Goal: Task Accomplishment & Management: Manage account settings

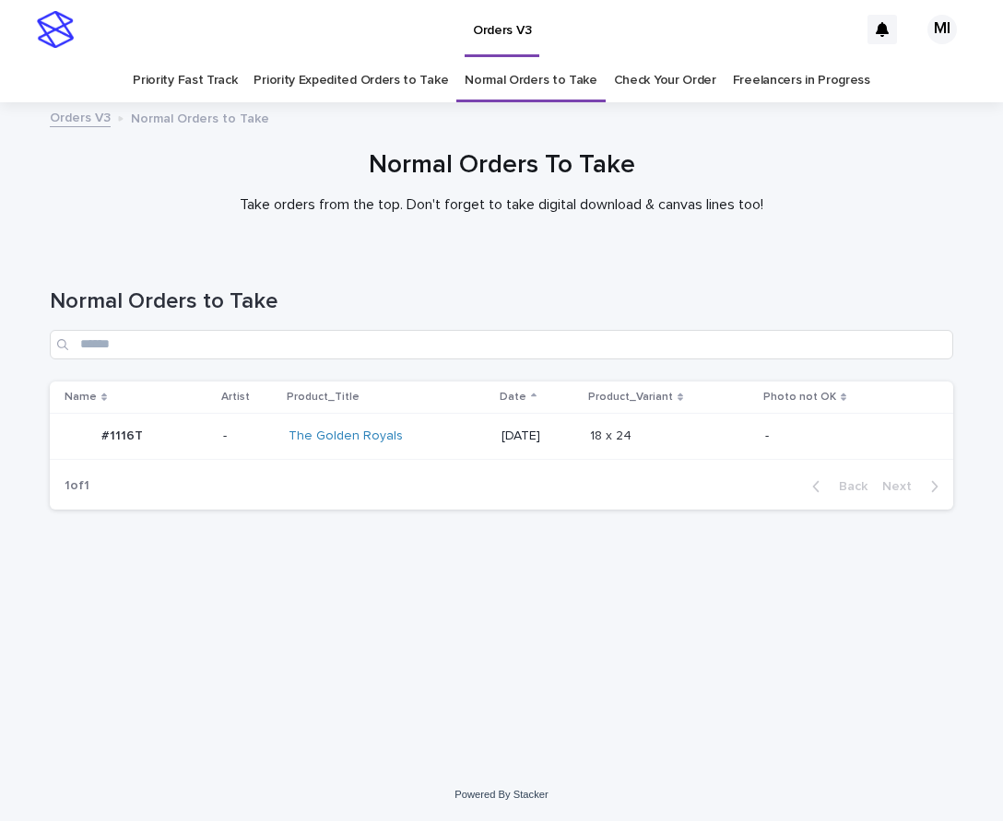
click at [744, 438] on p at bounding box center [667, 436] width 154 height 16
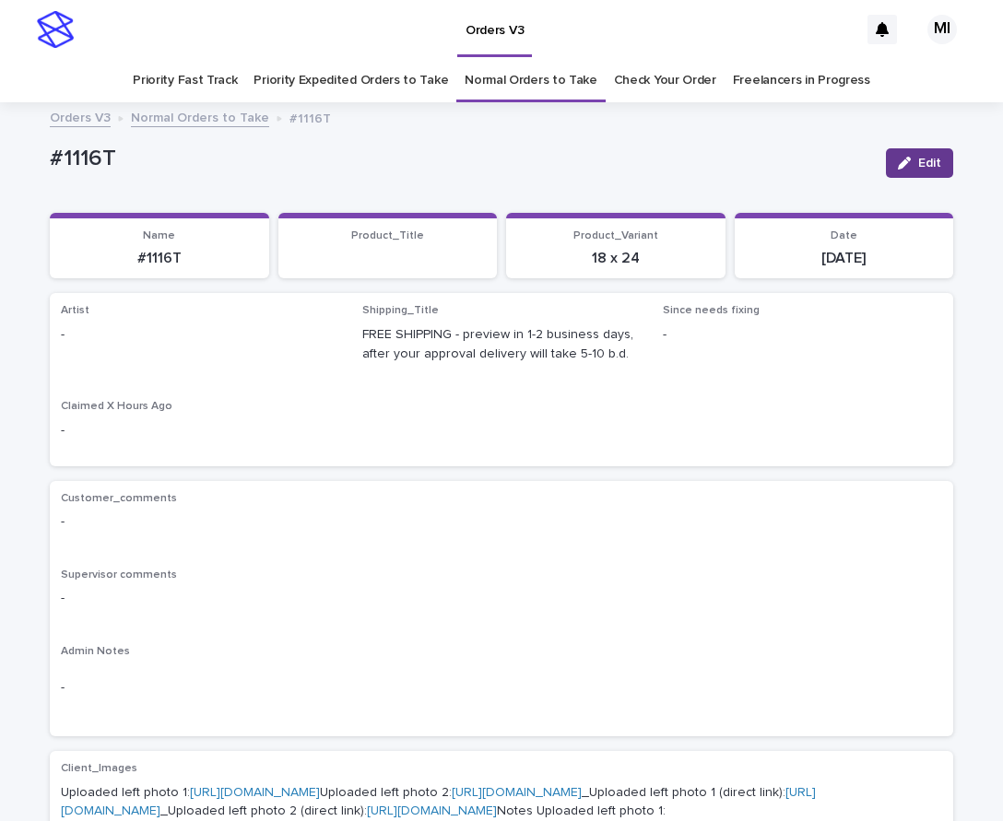
drag, startPoint x: 922, startPoint y: 167, endPoint x: 347, endPoint y: 292, distance: 588.5
click at [921, 160] on span "Edit" at bounding box center [929, 163] width 23 height 13
click at [294, 334] on div at bounding box center [295, 343] width 33 height 18
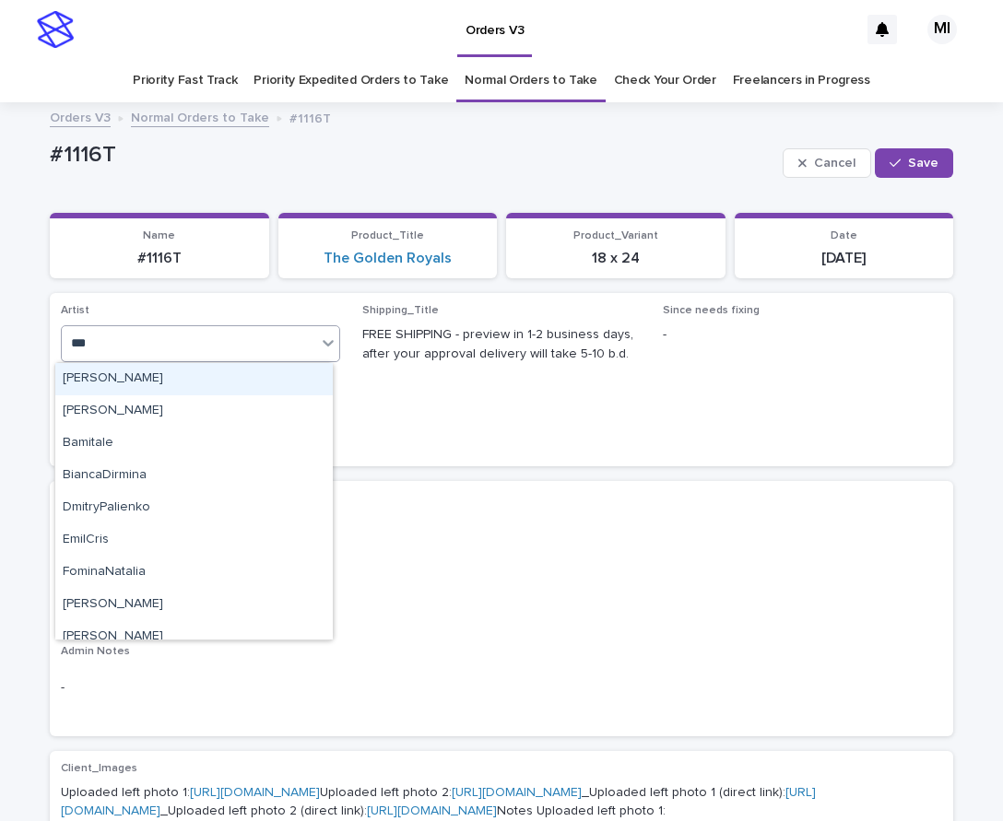
type input "****"
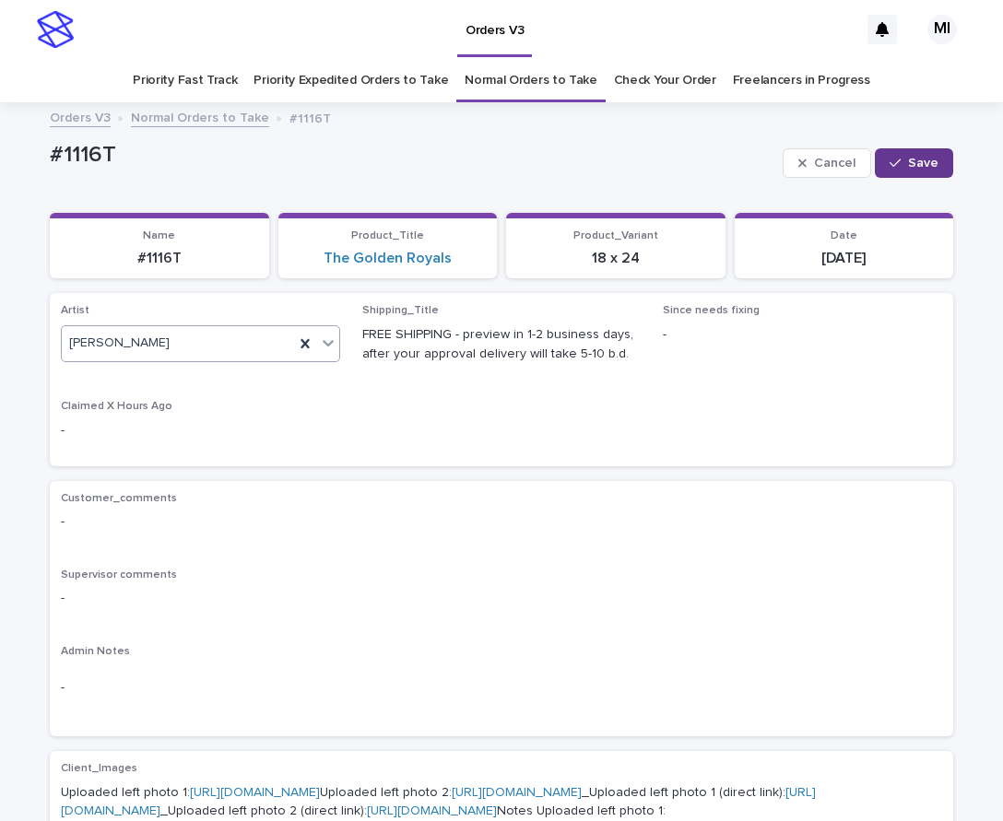
drag, startPoint x: 938, startPoint y: 173, endPoint x: 892, endPoint y: 171, distance: 46.1
click at [938, 171] on button "Save" at bounding box center [913, 162] width 78 height 29
click at [381, 87] on link "Priority Expedited Orders to Take" at bounding box center [350, 80] width 194 height 43
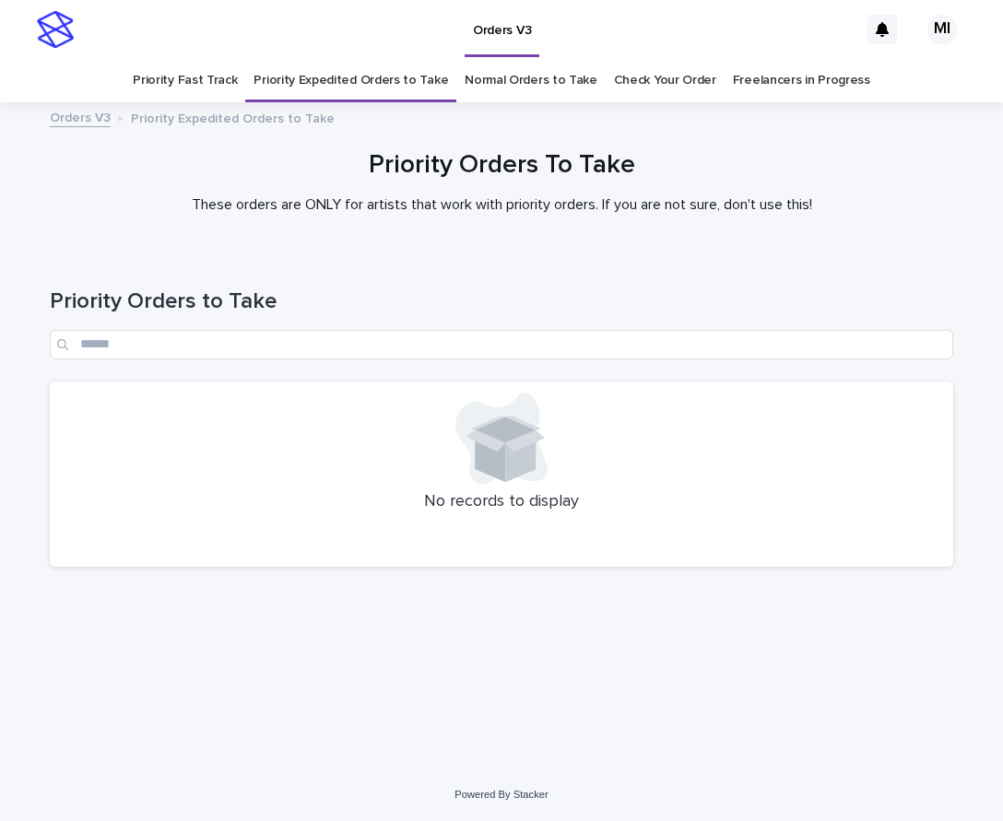
click at [221, 85] on link "Priority Fast Track" at bounding box center [185, 80] width 104 height 43
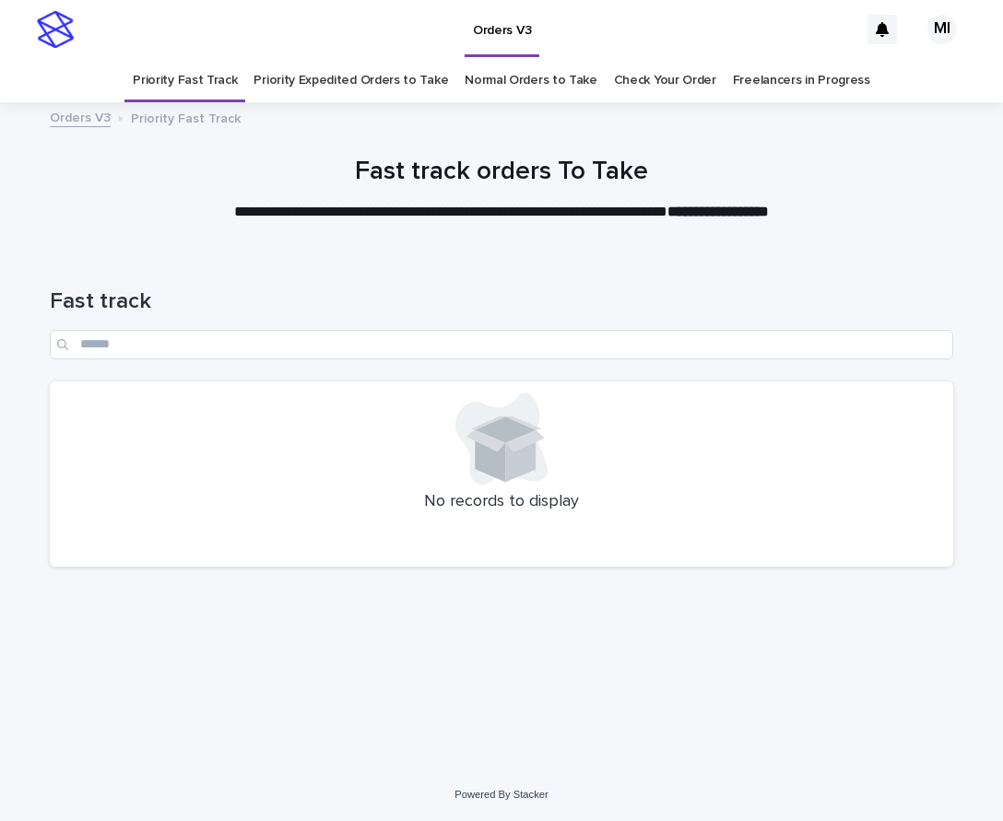
click at [517, 92] on link "Normal Orders to Take" at bounding box center [530, 80] width 133 height 43
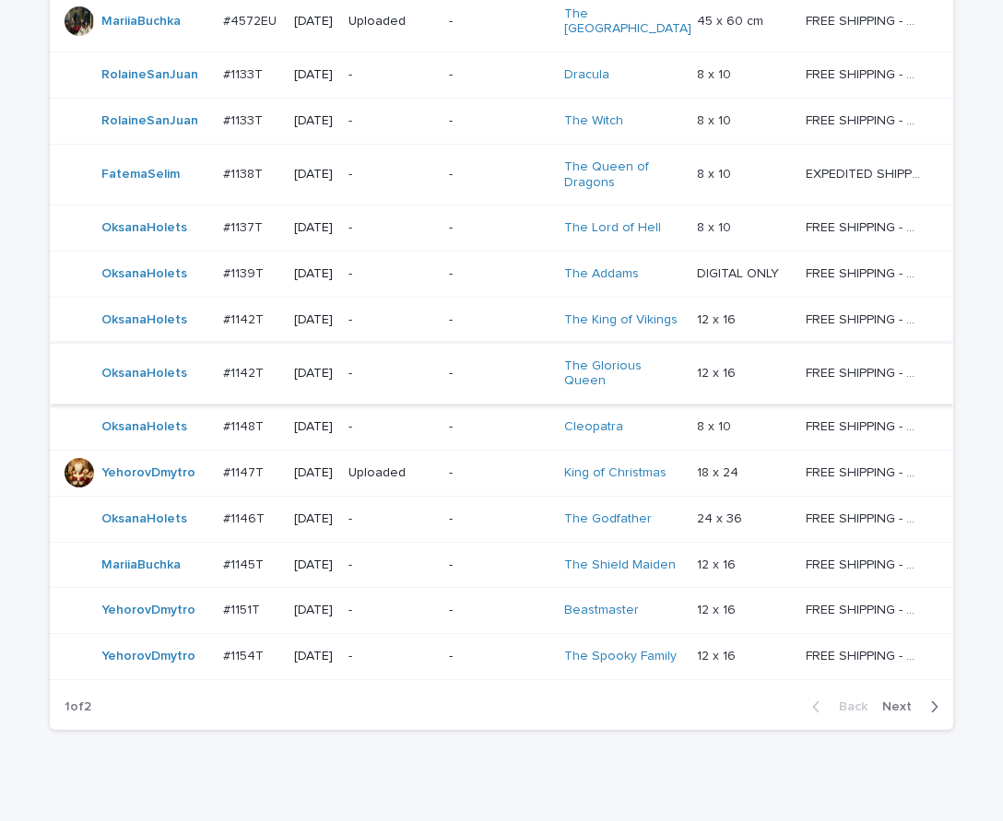
scroll to position [1256, 0]
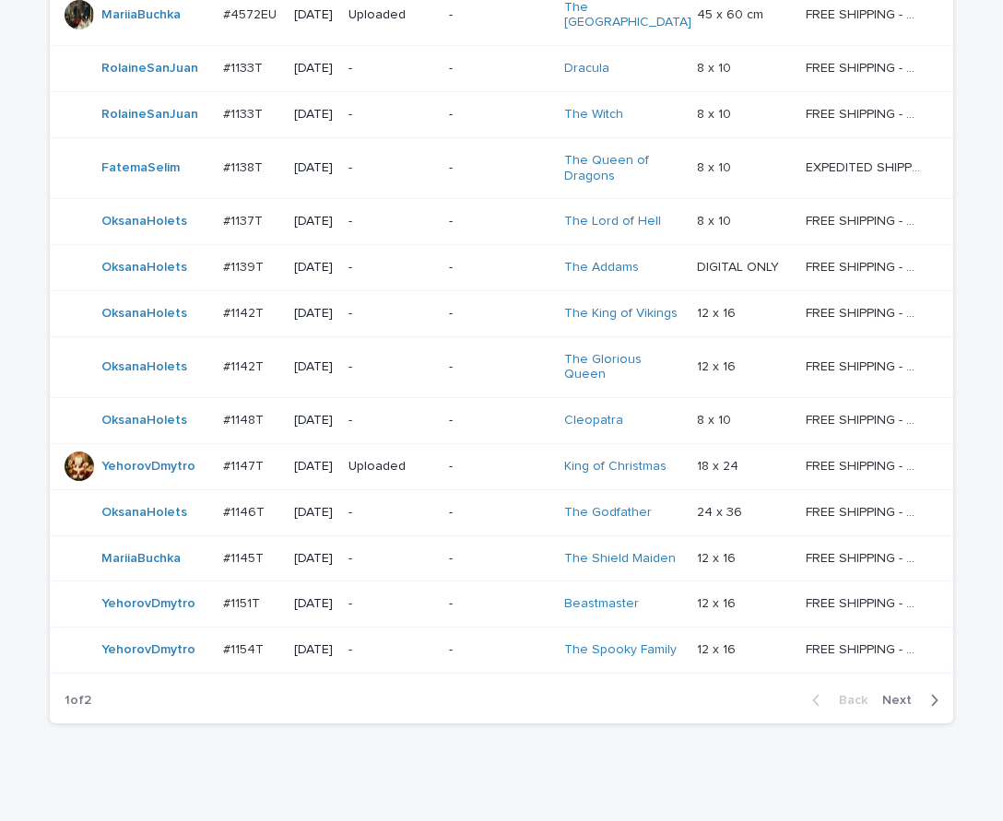
click at [903, 694] on span "Next" at bounding box center [902, 700] width 41 height 13
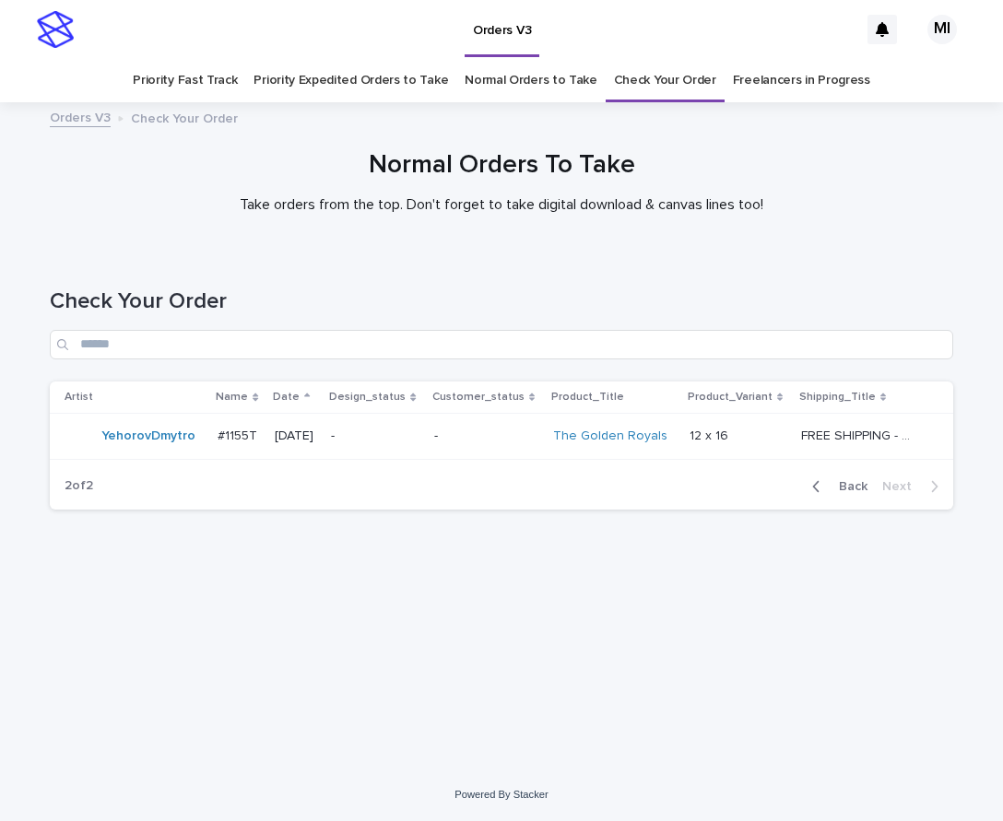
click at [851, 497] on div "Back Next" at bounding box center [875, 486] width 156 height 46
click at [839, 478] on button "Back" at bounding box center [835, 486] width 77 height 17
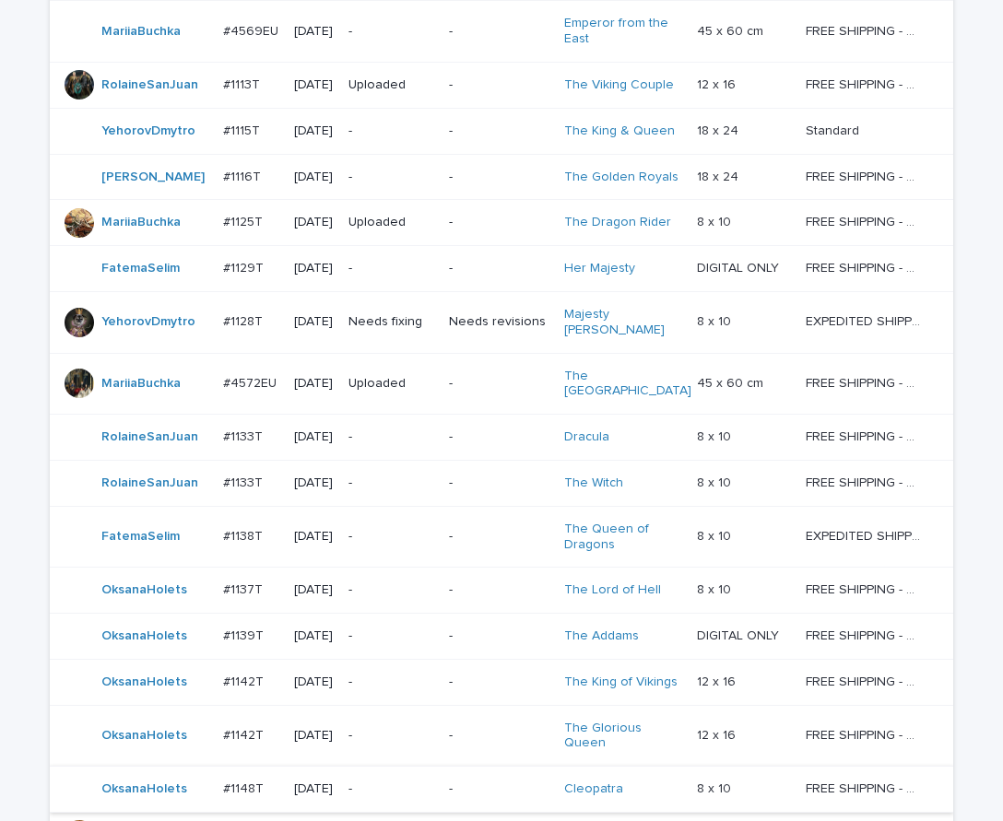
scroll to position [795, 0]
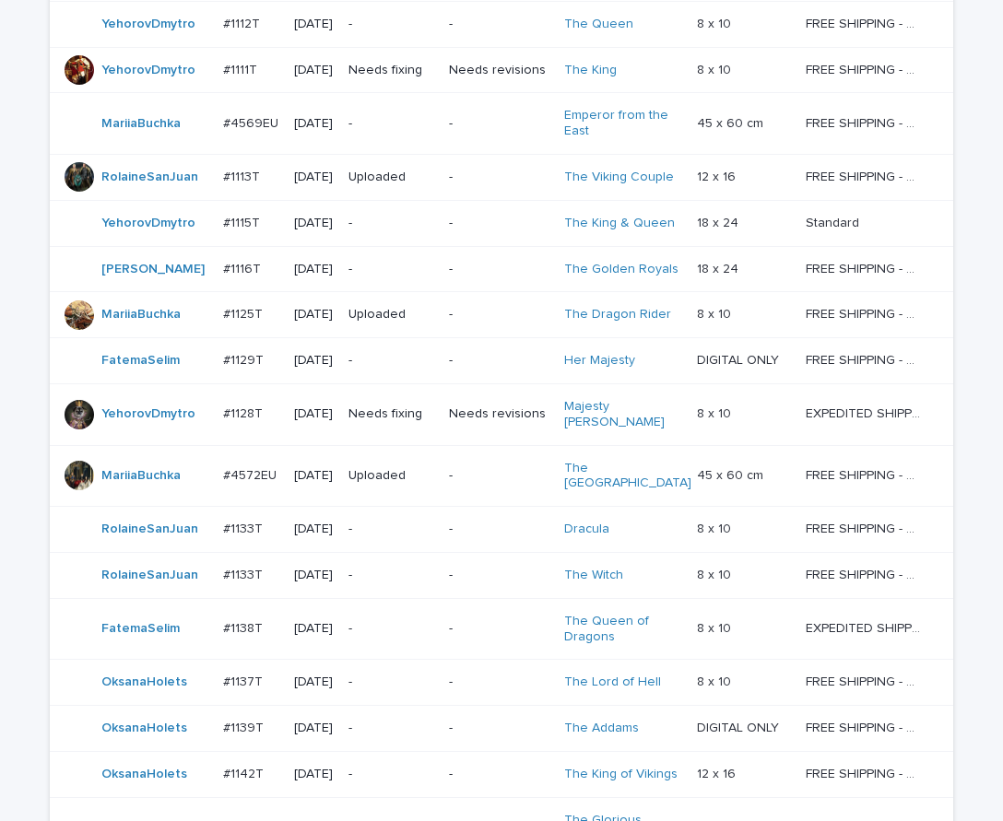
click at [433, 262] on p "-" at bounding box center [390, 270] width 85 height 16
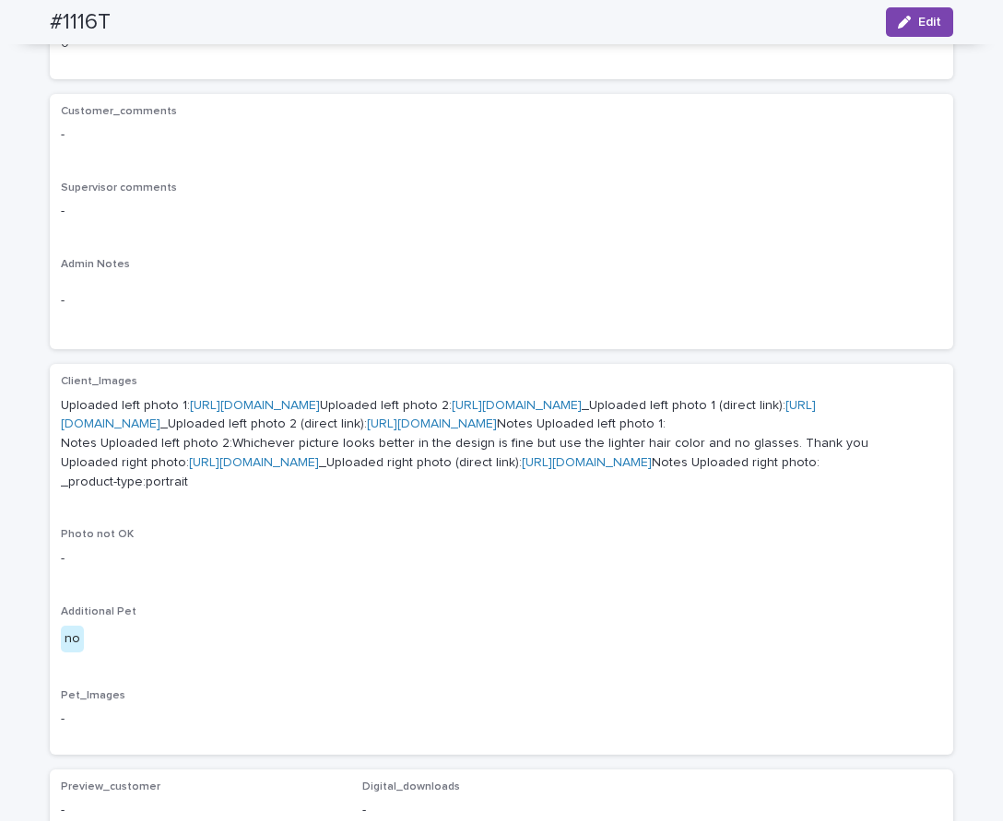
scroll to position [553, 0]
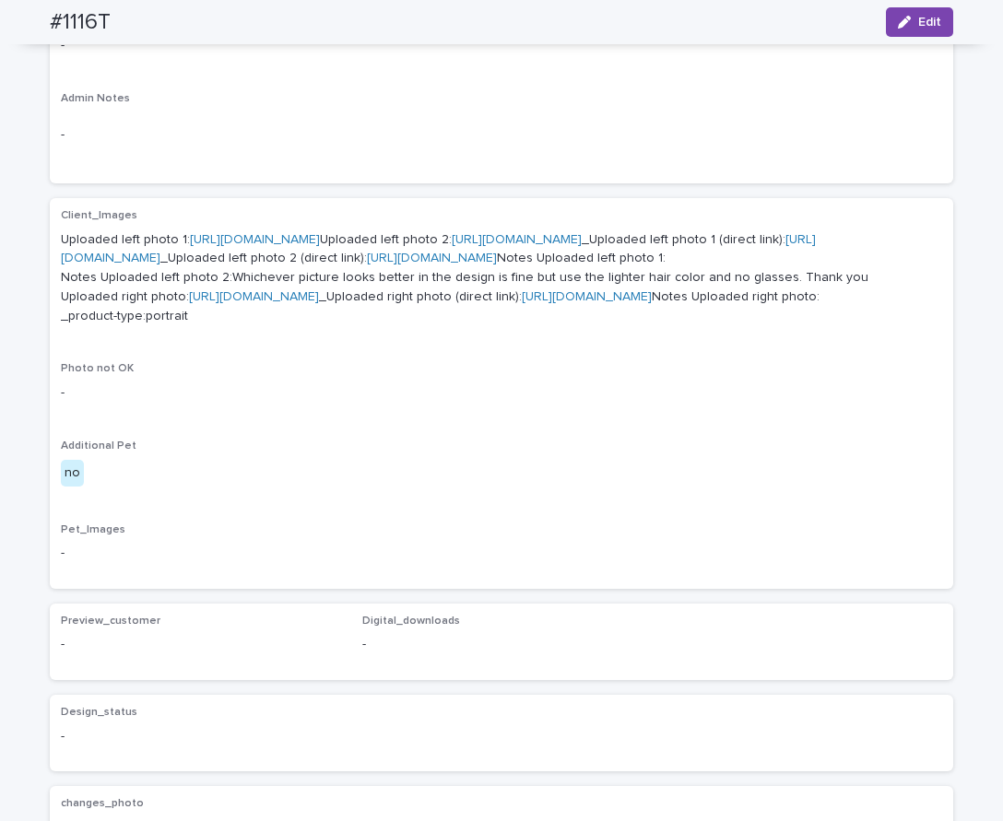
click at [320, 237] on link "[URL][DOMAIN_NAME]" at bounding box center [255, 239] width 130 height 13
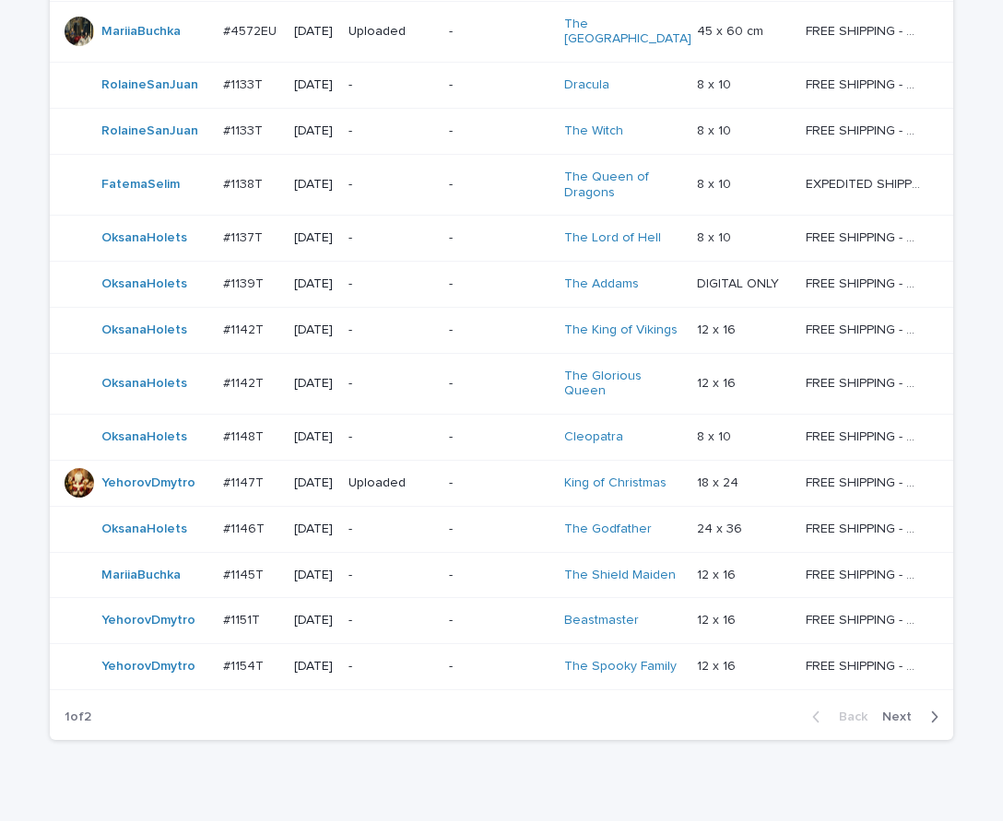
scroll to position [1256, 0]
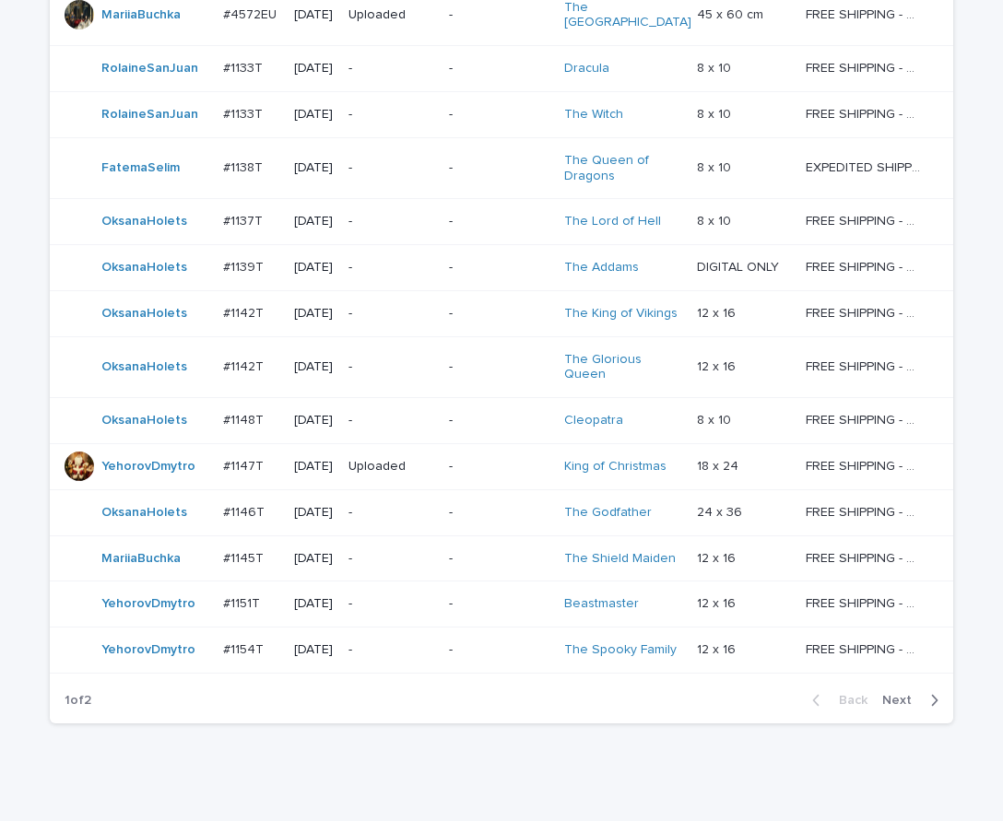
click at [902, 694] on span "Next" at bounding box center [902, 700] width 41 height 13
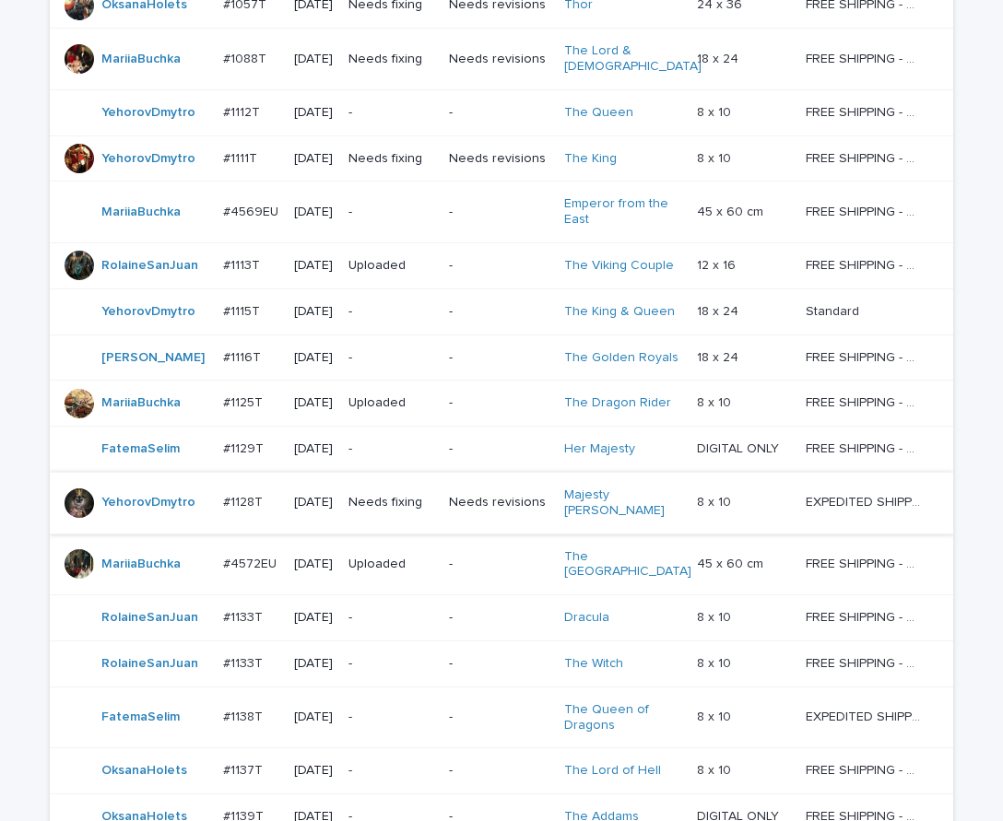
scroll to position [721, 0]
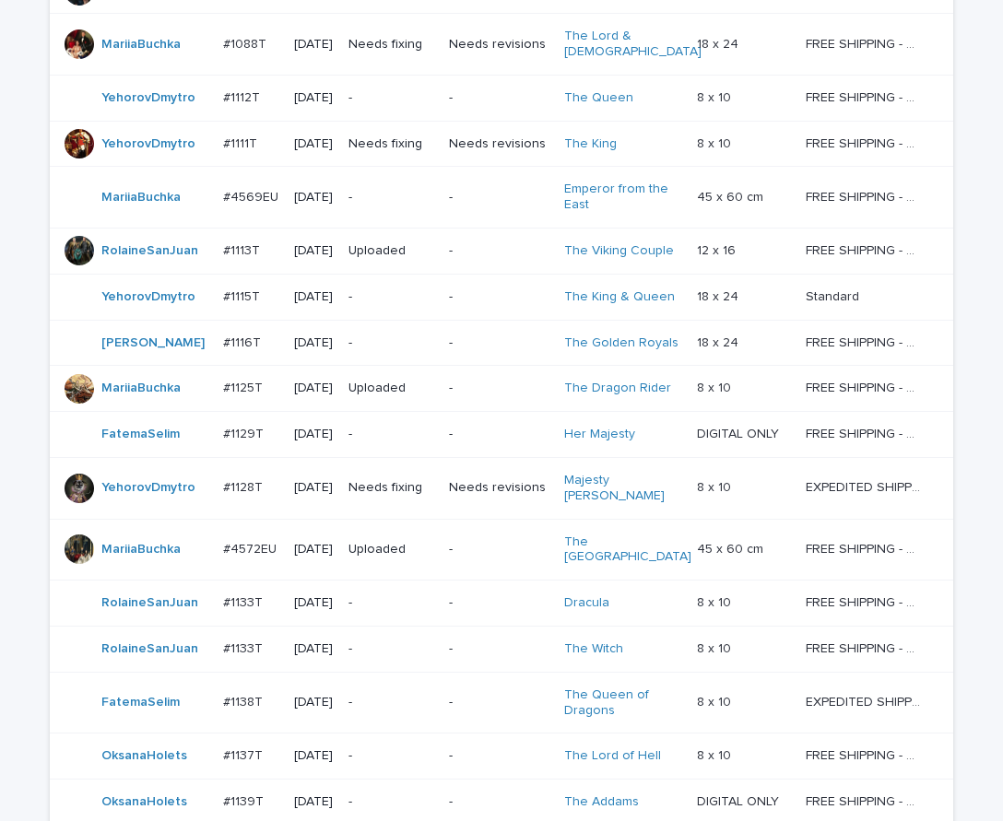
click at [503, 337] on div "-" at bounding box center [499, 343] width 101 height 30
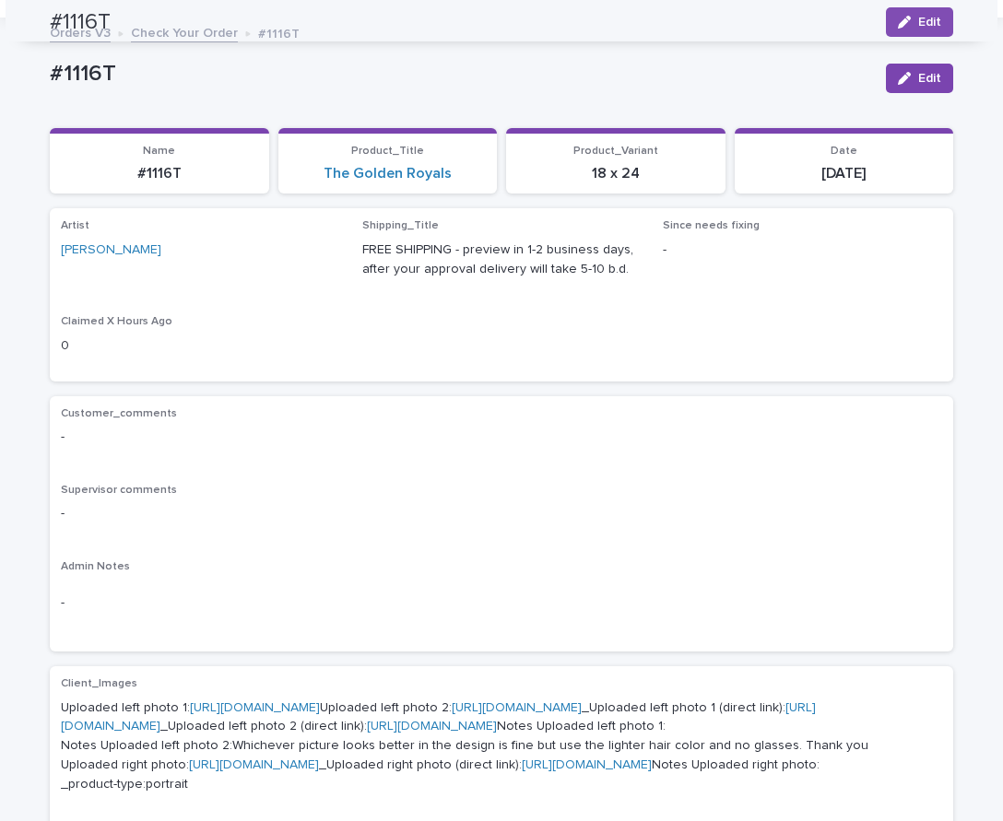
scroll to position [59, 0]
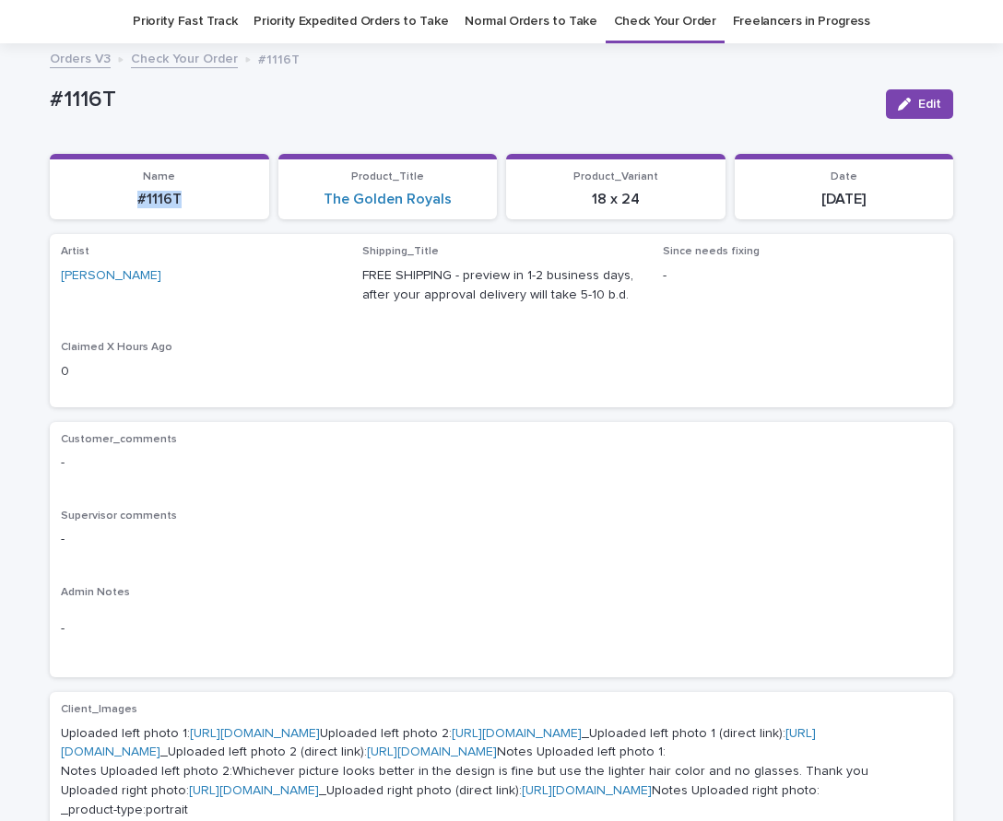
drag, startPoint x: 188, startPoint y: 208, endPoint x: 156, endPoint y: 260, distance: 60.8
click at [125, 211] on section "Name #1116T" at bounding box center [159, 187] width 219 height 66
click at [320, 734] on link "[URL][DOMAIN_NAME]" at bounding box center [255, 733] width 130 height 13
drag, startPoint x: 130, startPoint y: 93, endPoint x: 59, endPoint y: 61, distance: 77.9
click at [41, 101] on div "Loading... Saving… Loading... Saving… #1116T Edit #1116T Edit Sorry, there was …" at bounding box center [501, 816] width 921 height 1524
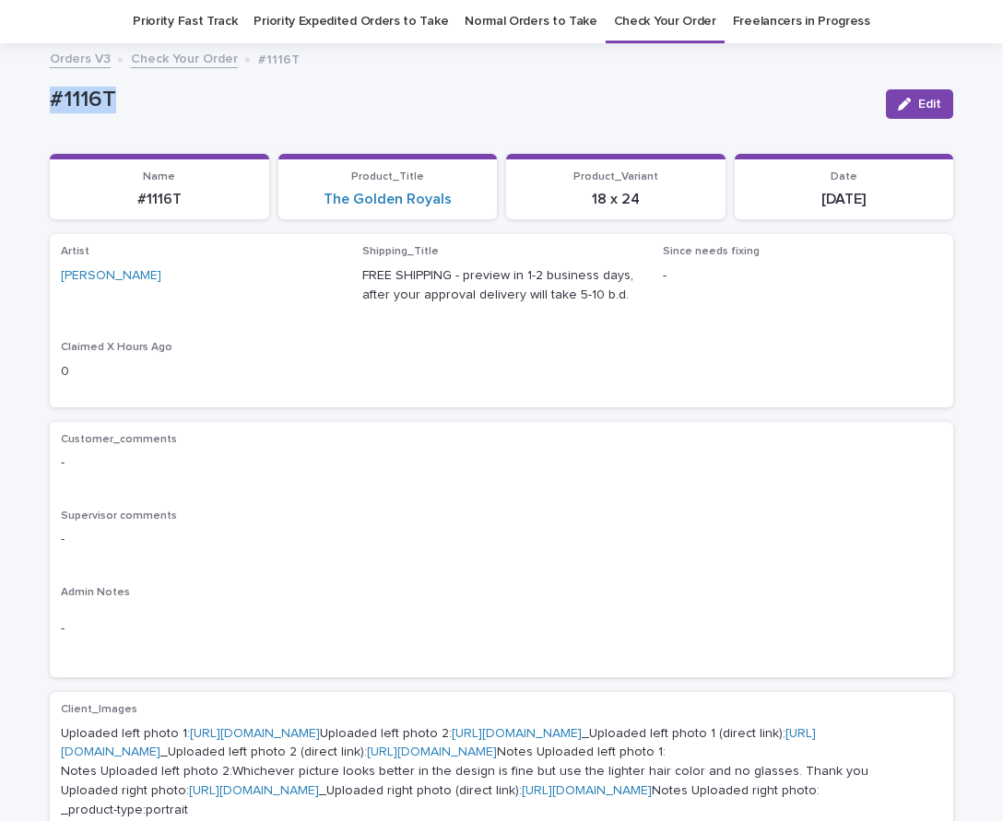
copy p "#1116T"
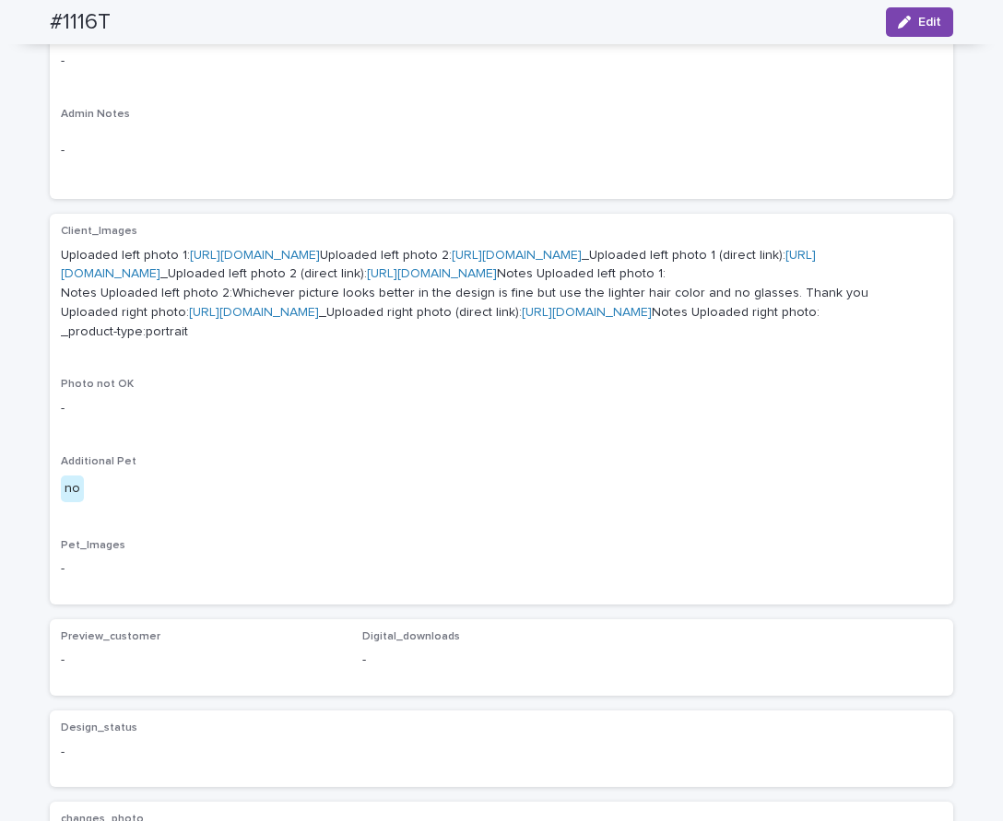
scroll to position [561, 0]
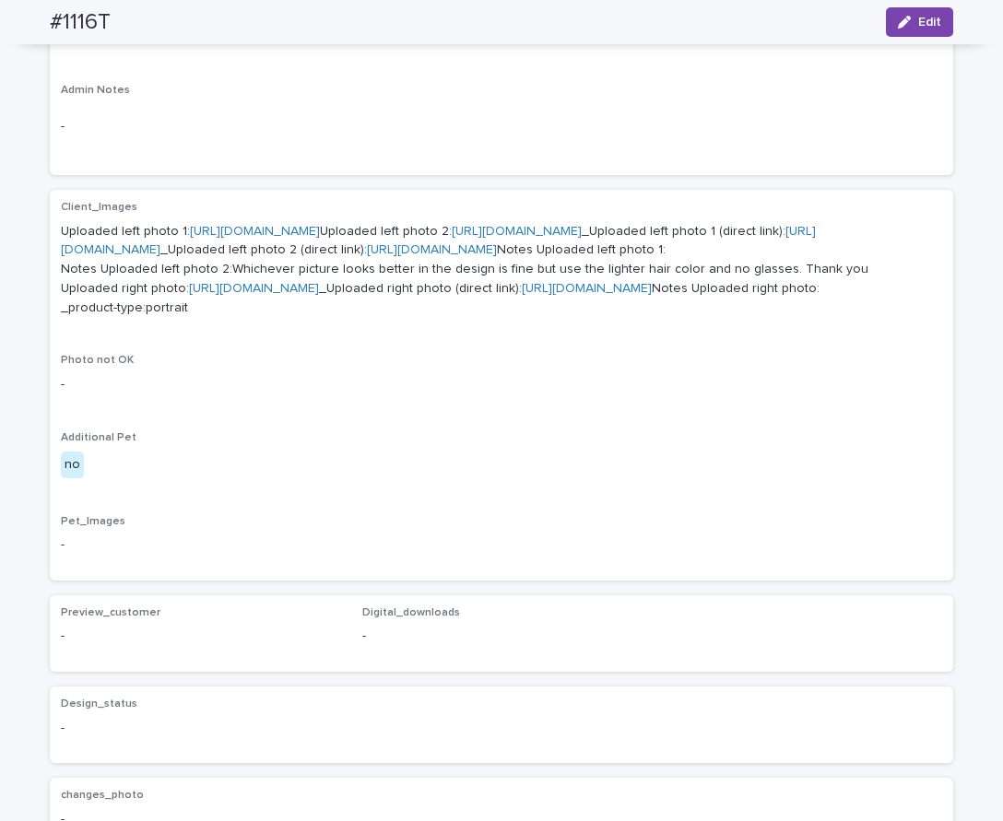
click at [451, 238] on link "[URL][DOMAIN_NAME]" at bounding box center [516, 231] width 130 height 13
click at [319, 295] on link "[URL][DOMAIN_NAME]" at bounding box center [254, 288] width 130 height 13
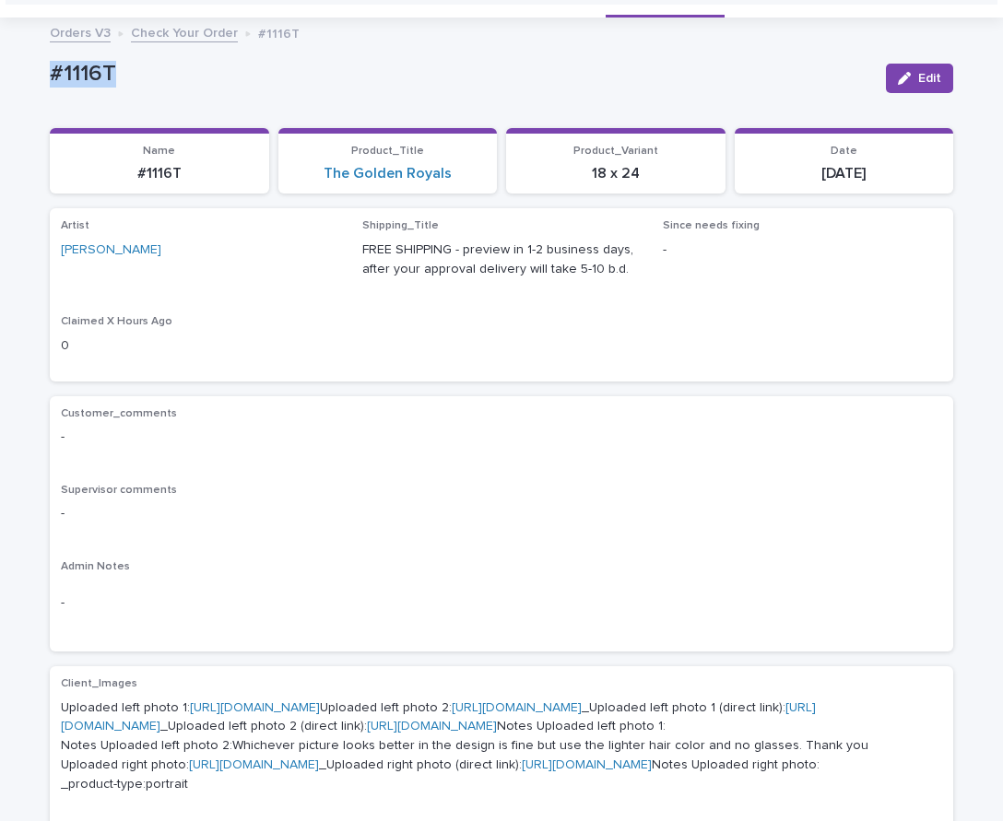
scroll to position [76, 0]
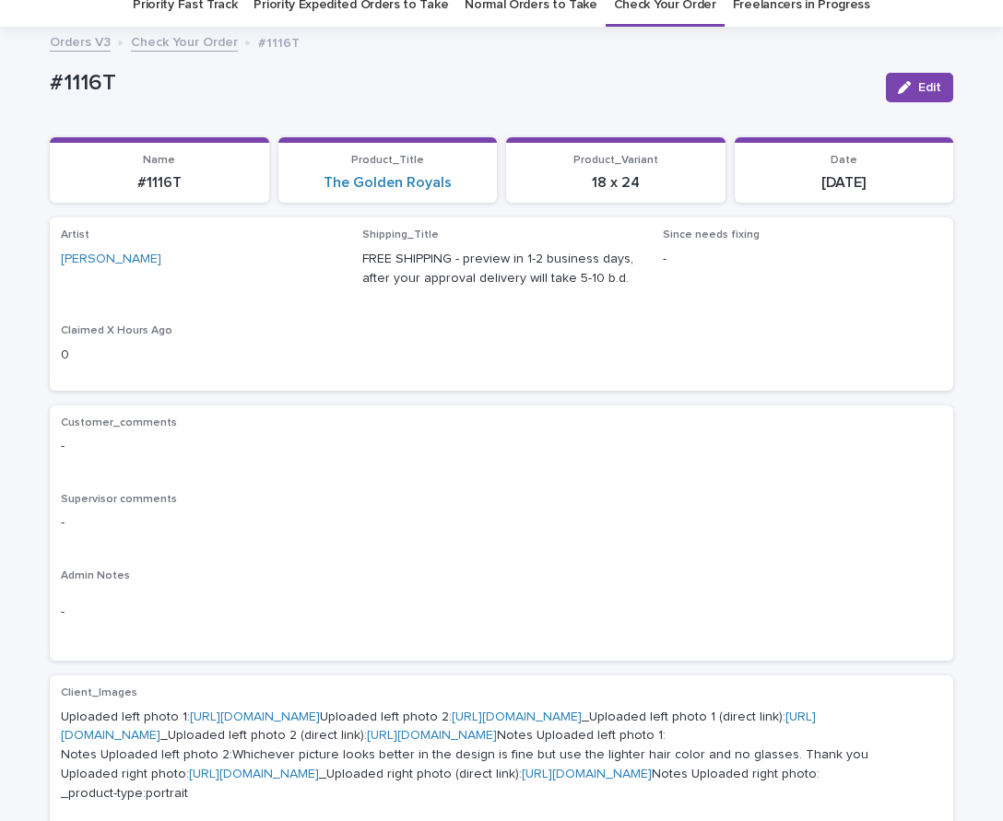
click at [226, 206] on div "Loading... Saving… Name #1116T Product_Title The Golden Royals Product_Variant …" at bounding box center [501, 177] width 903 height 81
drag, startPoint x: 207, startPoint y: 192, endPoint x: 112, endPoint y: 171, distance: 97.0
click at [111, 193] on section "Name #1116T" at bounding box center [159, 170] width 219 height 66
copy p "#1116T"
click at [329, 505] on p "Supervisor comments" at bounding box center [501, 499] width 881 height 13
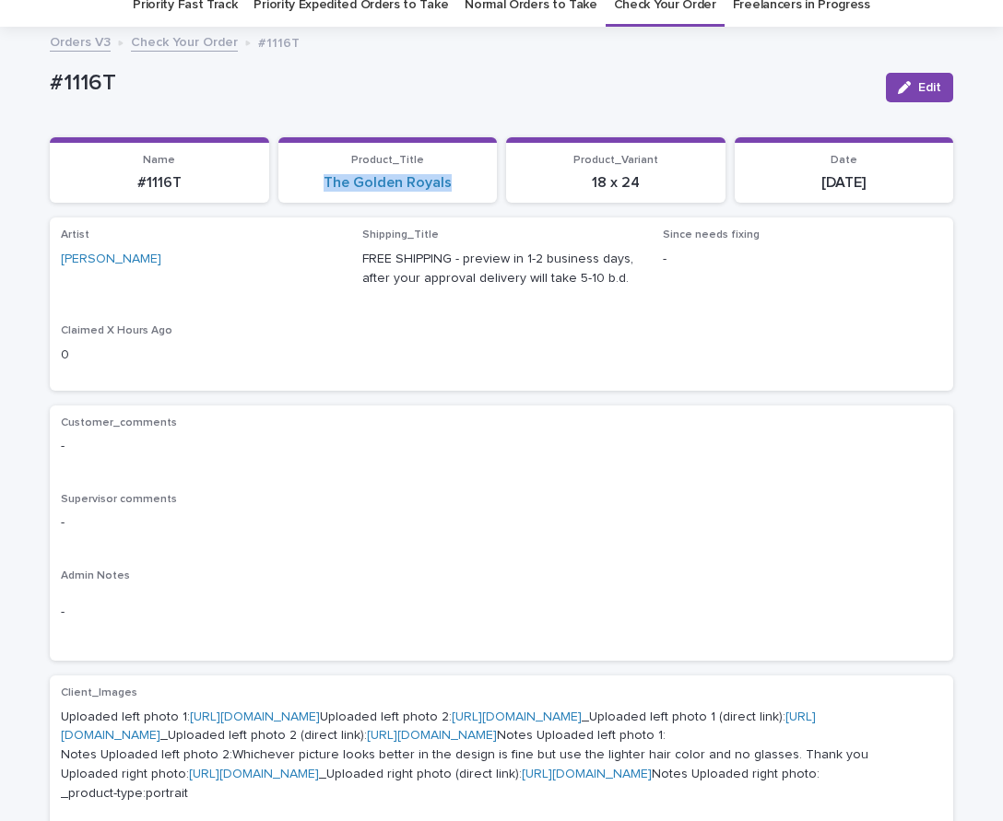
drag, startPoint x: 466, startPoint y: 194, endPoint x: 309, endPoint y: 196, distance: 157.6
click at [306, 190] on section "Product_Title The Golden Royals" at bounding box center [387, 170] width 219 height 66
copy link "The Golden Royals"
click at [232, 370] on div "Claimed X Hours Ago 0" at bounding box center [200, 351] width 279 height 54
drag, startPoint x: 642, startPoint y: 190, endPoint x: 573, endPoint y: 167, distance: 72.8
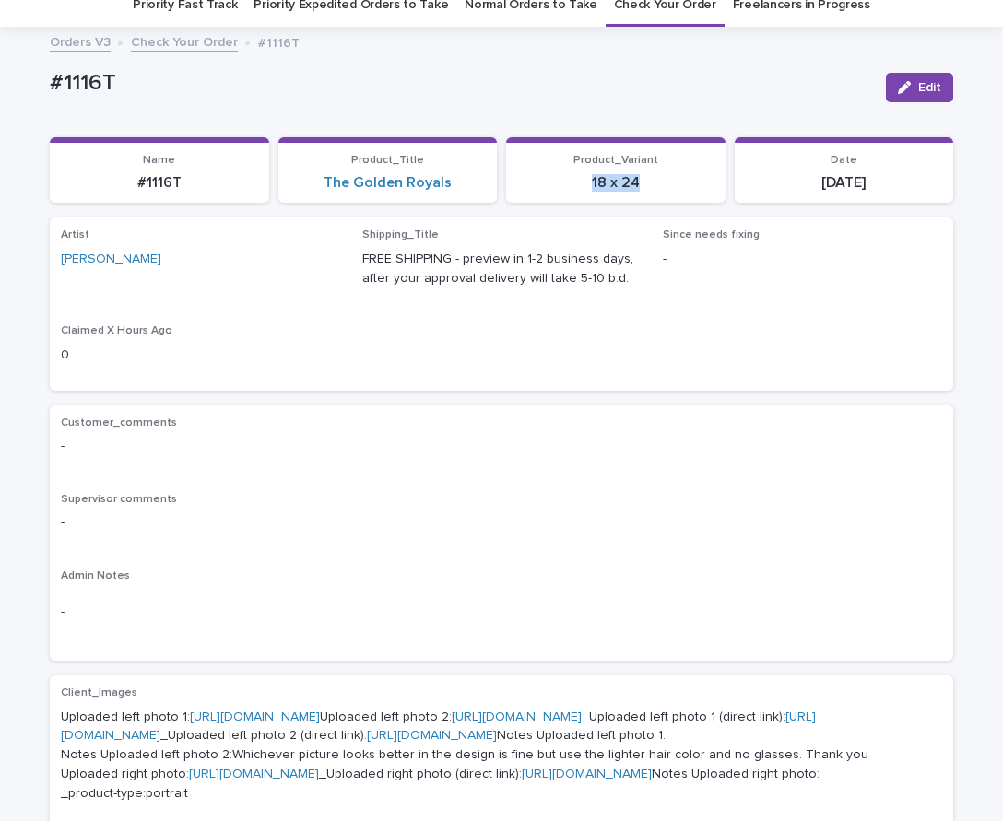
click at [561, 181] on section "Product_Variant 18 x 24" at bounding box center [615, 170] width 219 height 66
copy p "18 x 24"
drag, startPoint x: 370, startPoint y: 519, endPoint x: 370, endPoint y: 509, distance: 10.1
click at [368, 518] on p "-" at bounding box center [501, 522] width 881 height 19
drag, startPoint x: 896, startPoint y: 194, endPoint x: 768, endPoint y: 185, distance: 128.4
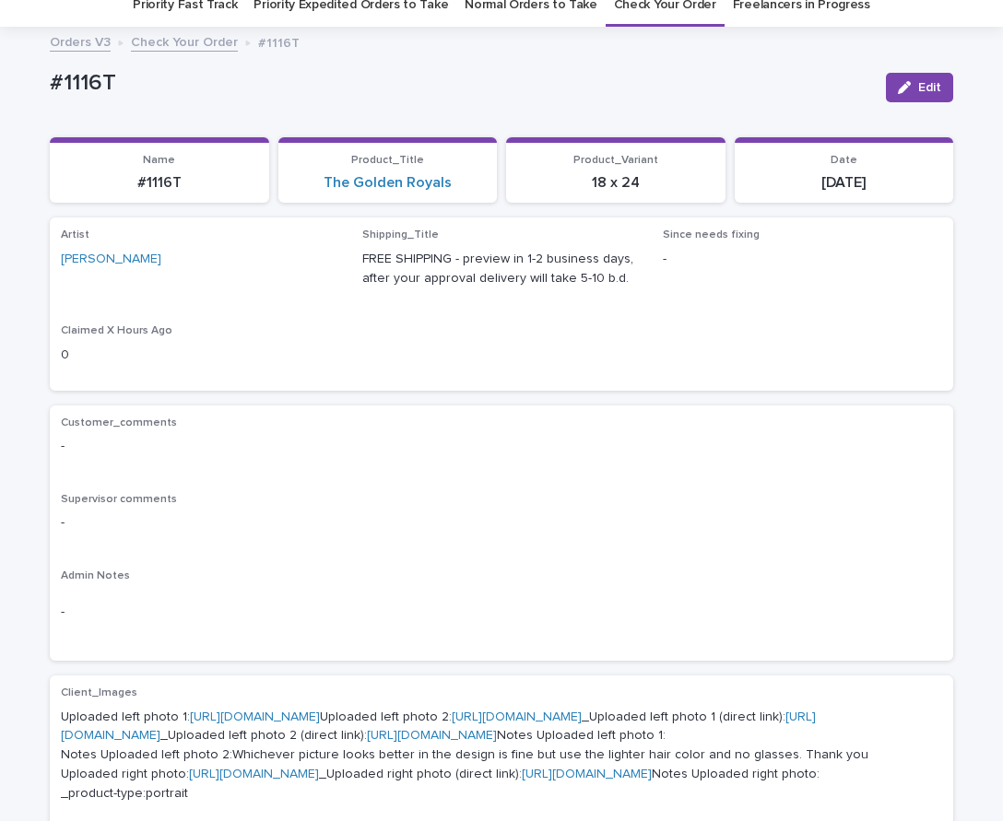
click at [768, 185] on section "Date 2025-10-10" at bounding box center [843, 170] width 219 height 66
copy p "[DATE]"
click at [359, 467] on div "Customer_comments -" at bounding box center [501, 443] width 881 height 54
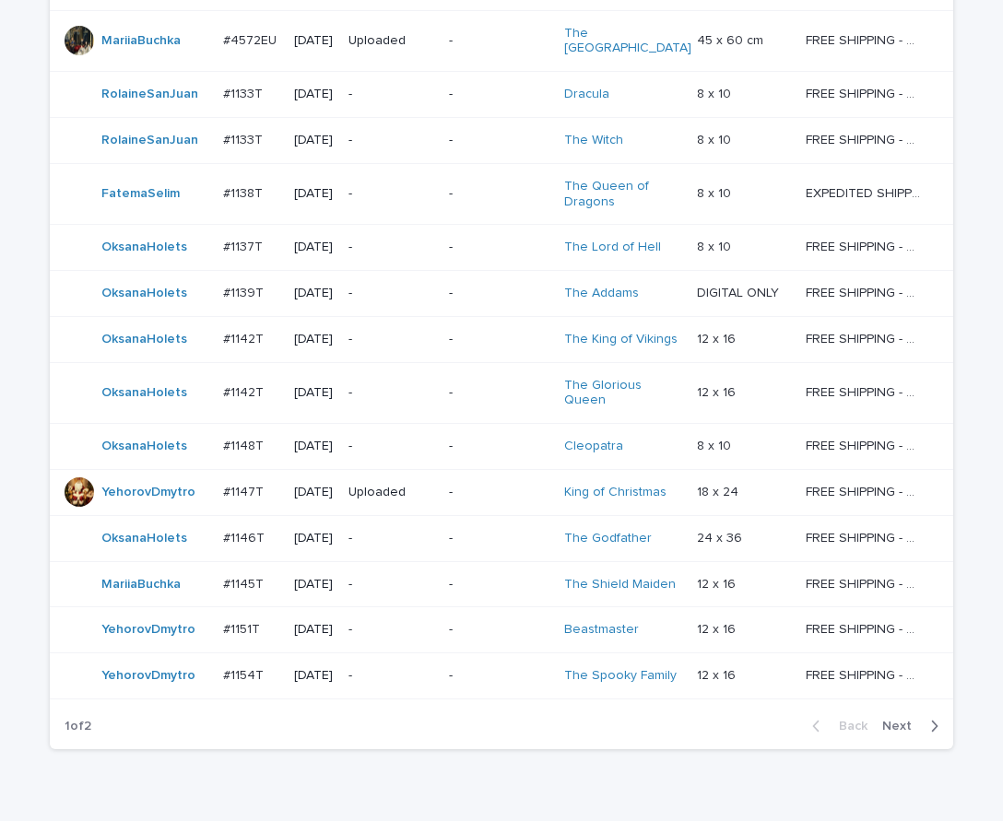
scroll to position [1256, 0]
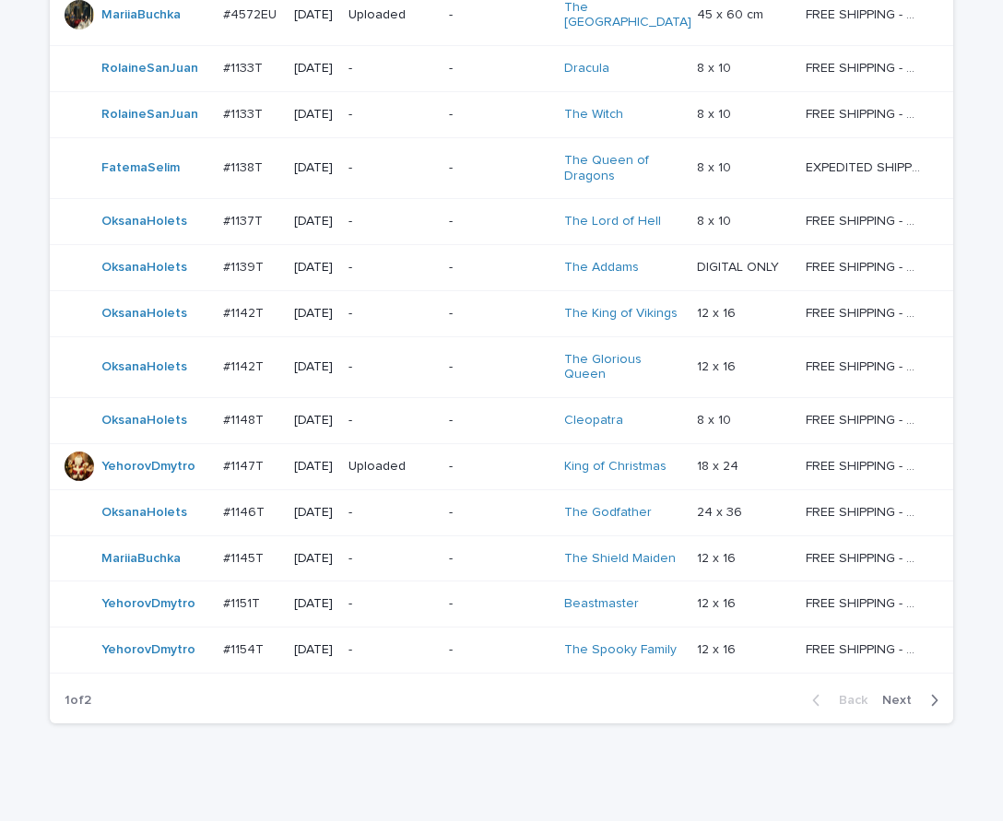
click at [892, 694] on span "Next" at bounding box center [902, 700] width 41 height 13
